Goal: Navigation & Orientation: Find specific page/section

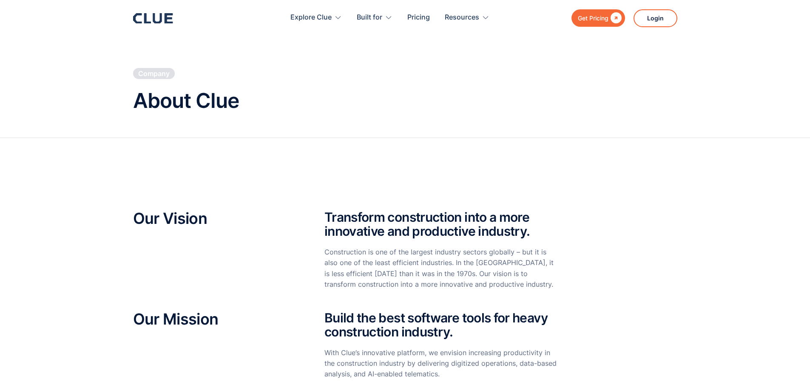
click at [164, 23] on icon at bounding box center [153, 18] width 40 height 10
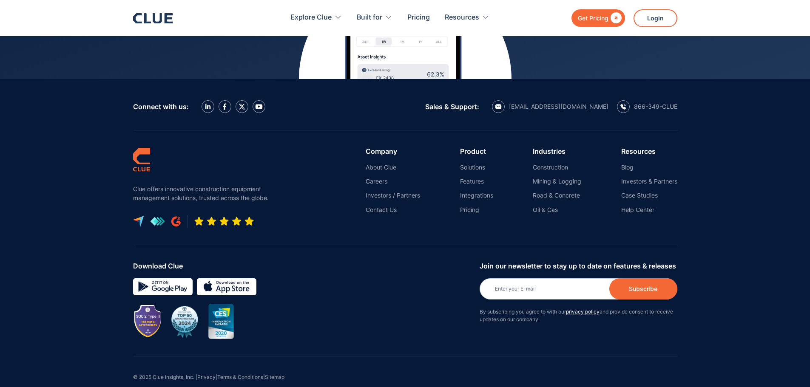
scroll to position [3847, 0]
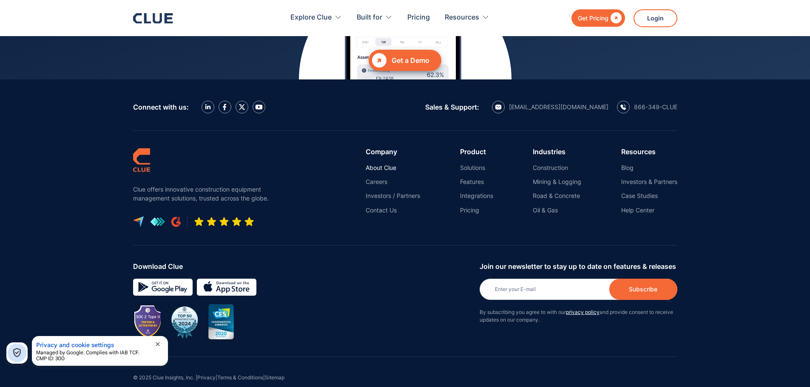
click at [383, 164] on link "About Clue" at bounding box center [392, 168] width 54 height 8
